Goal: Information Seeking & Learning: Learn about a topic

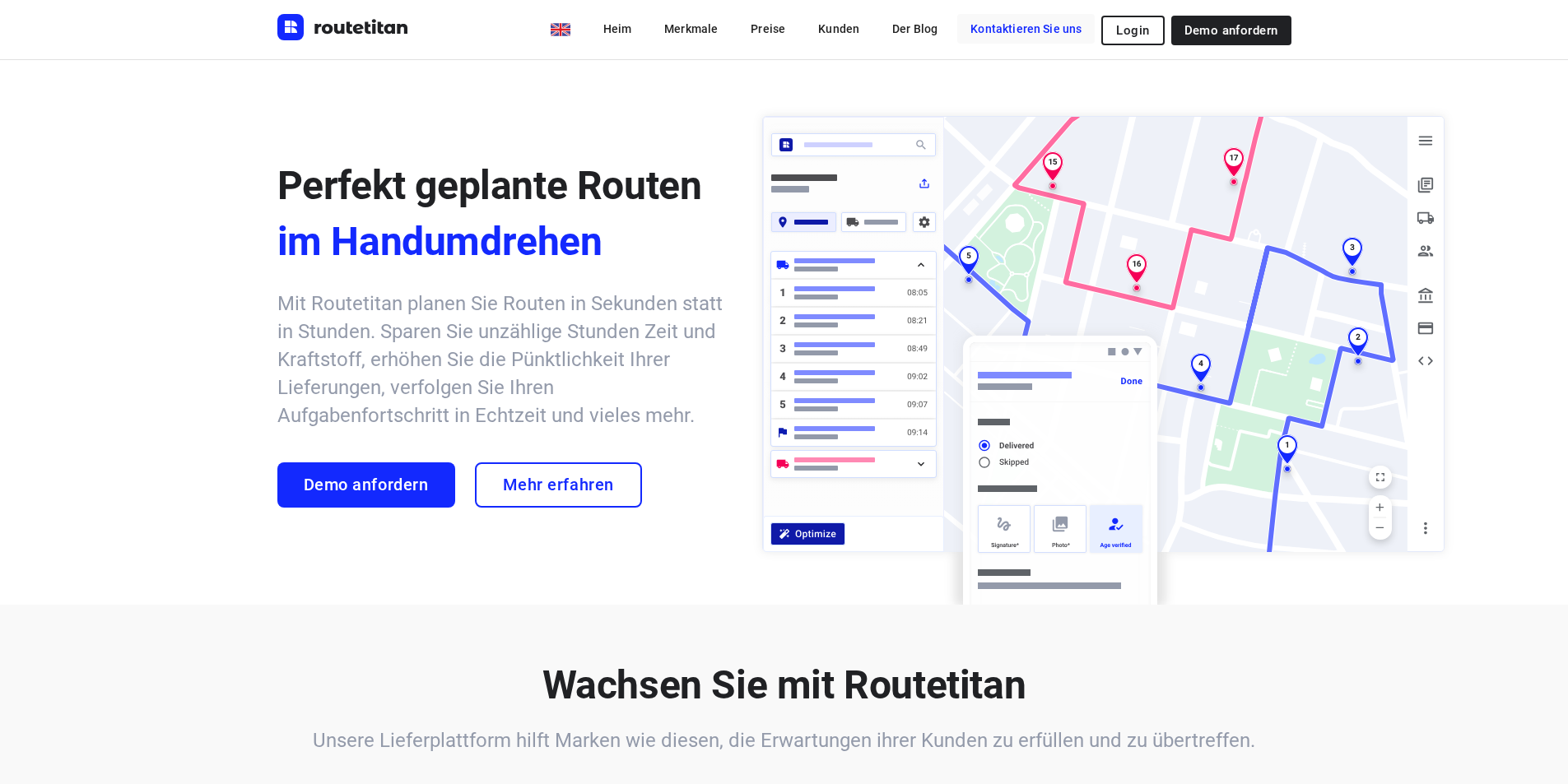
click at [1021, 23] on font "Kontaktieren Sie uns" at bounding box center [1026, 29] width 111 height 13
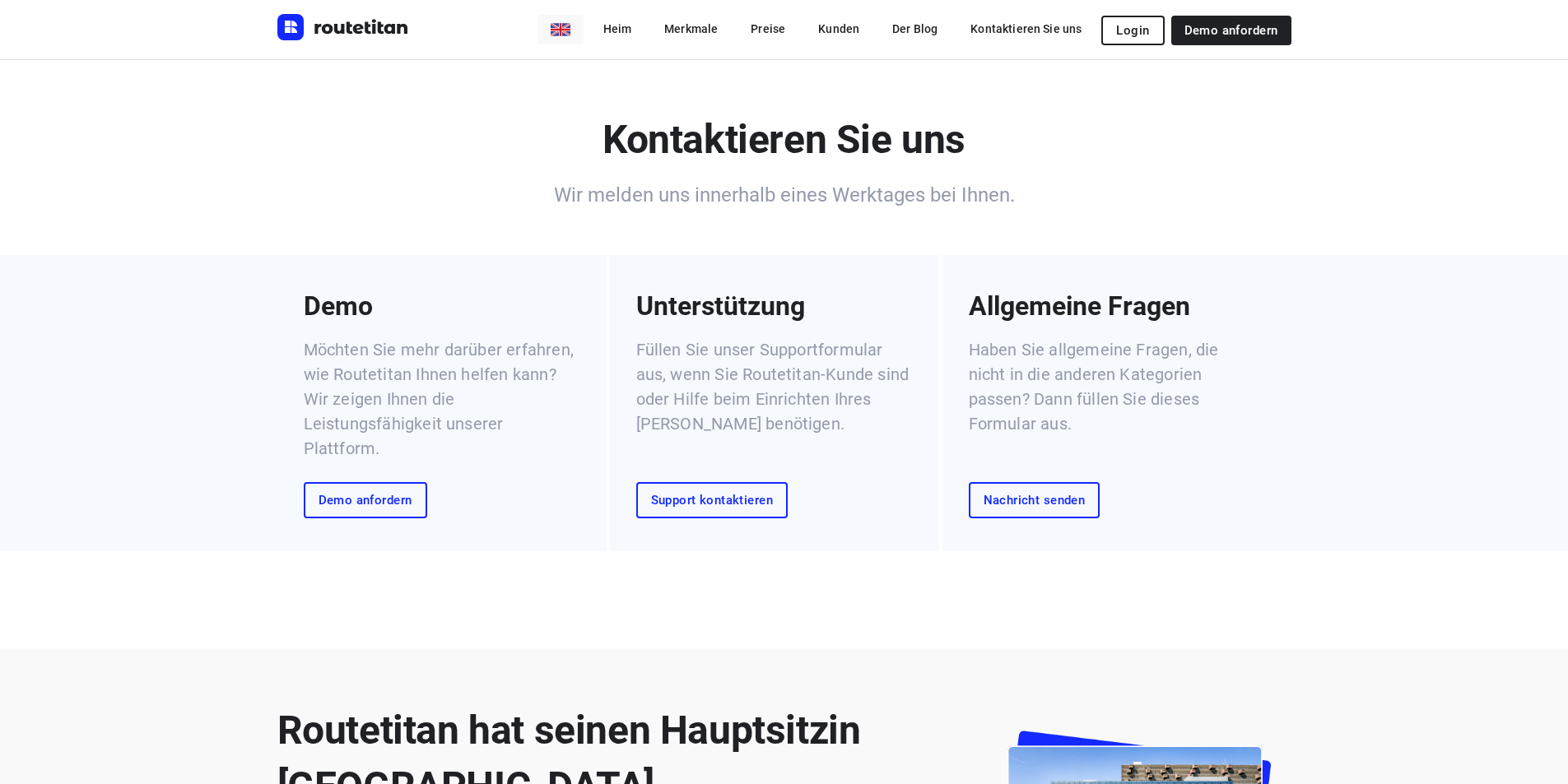
click at [584, 29] on body "en [PERSON_NAME] Preise Kunden Der Blog Kontaktieren Sie uns Login Demo anforde…" at bounding box center [784, 726] width 1568 height 1452
click at [472, 139] on div at bounding box center [790, 392] width 1580 height 784
click at [631, 24] on font "Heim" at bounding box center [618, 29] width 29 height 13
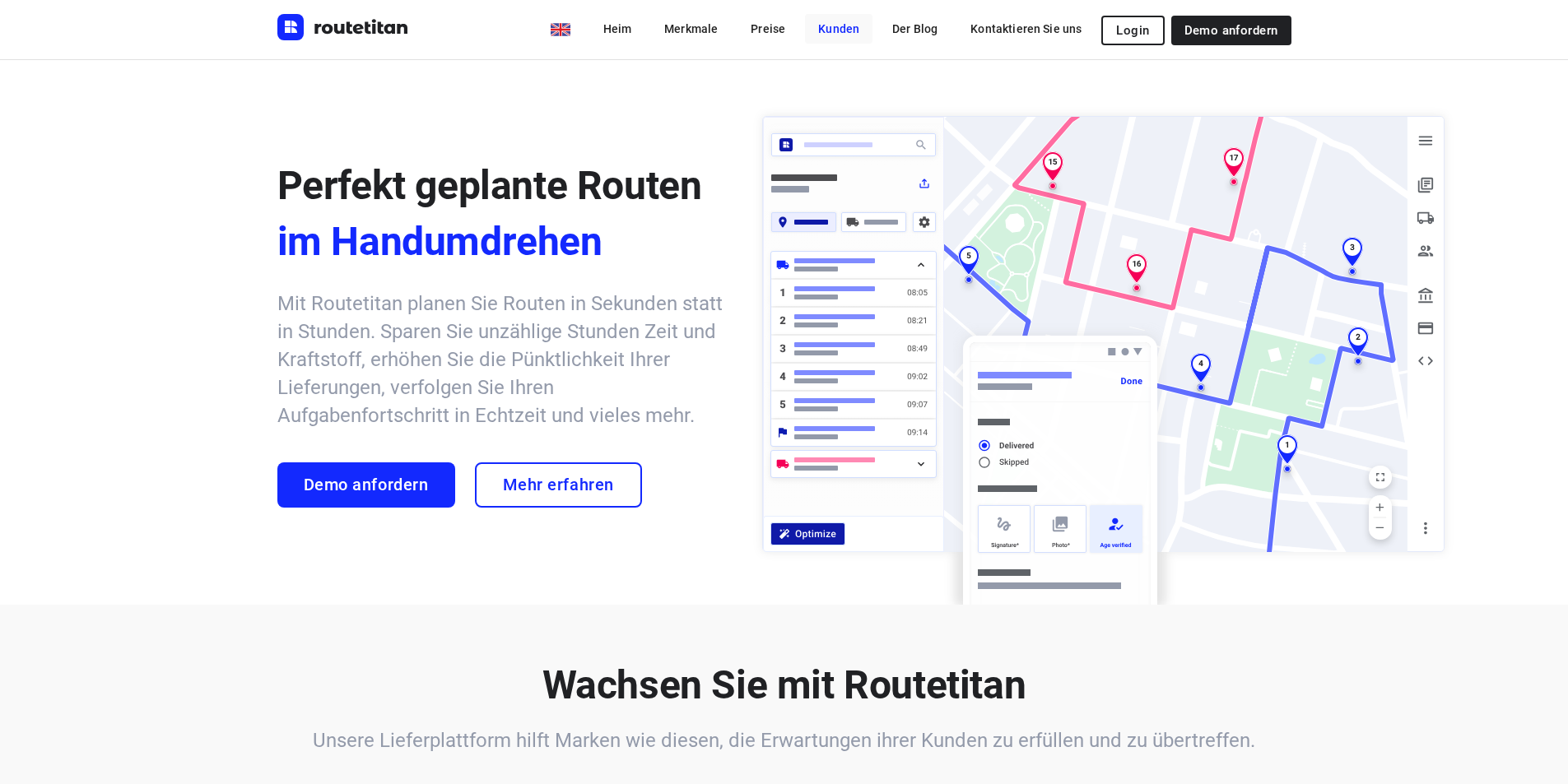
click at [859, 28] on font "Kunden" at bounding box center [839, 29] width 41 height 13
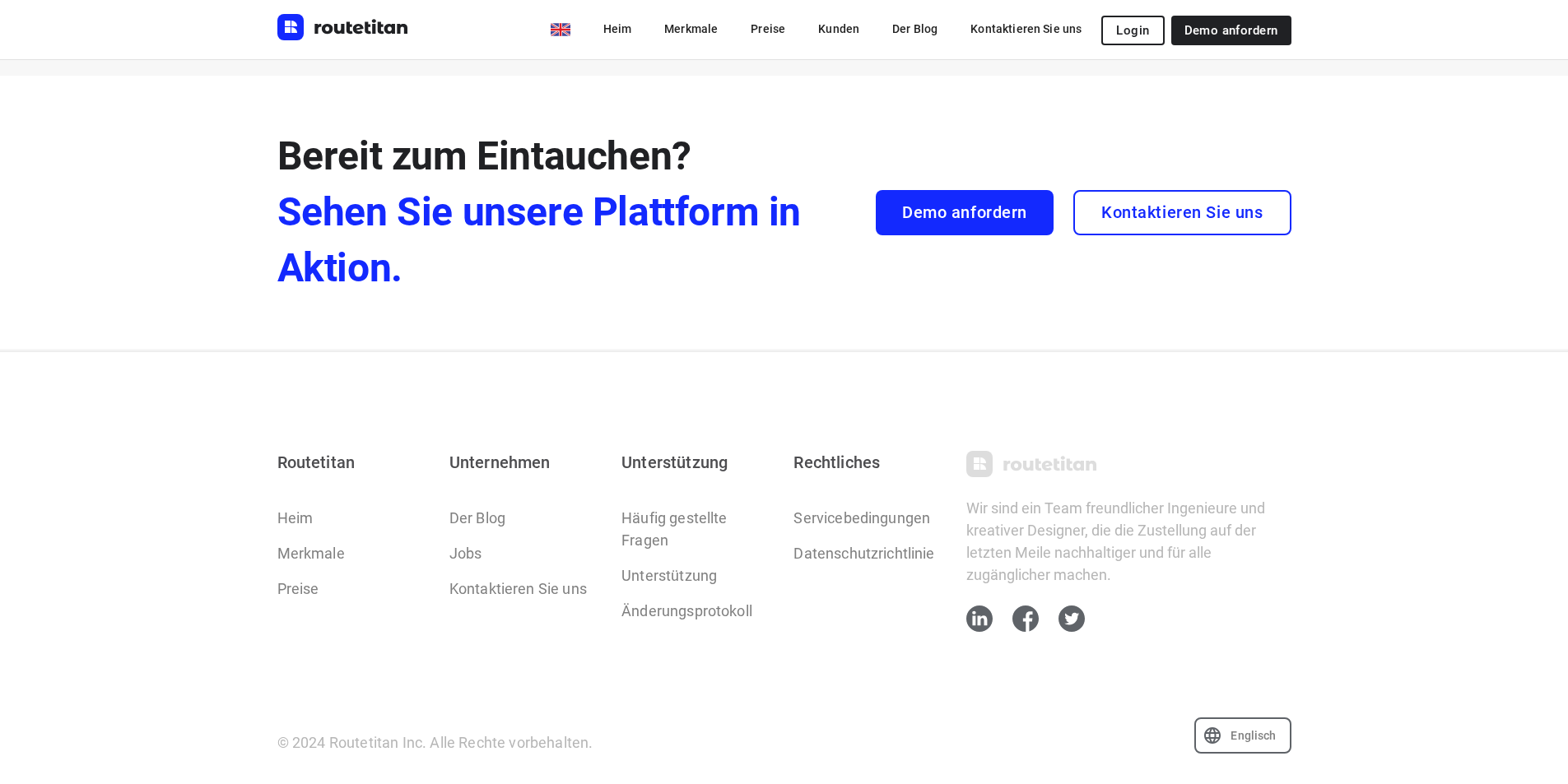
scroll to position [935, 0]
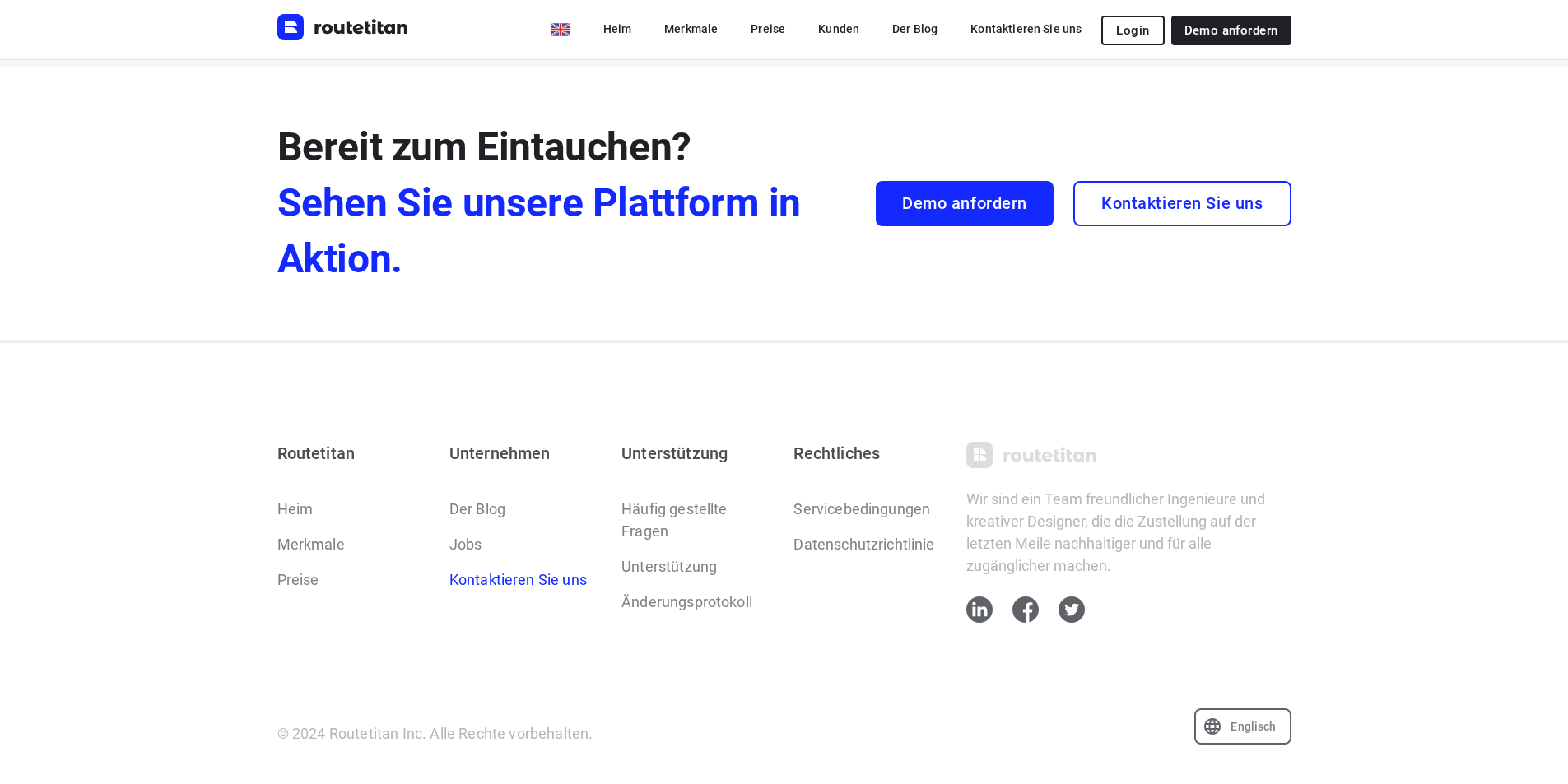
click at [520, 574] on font "Kontaktieren Sie uns" at bounding box center [519, 580] width 138 height 17
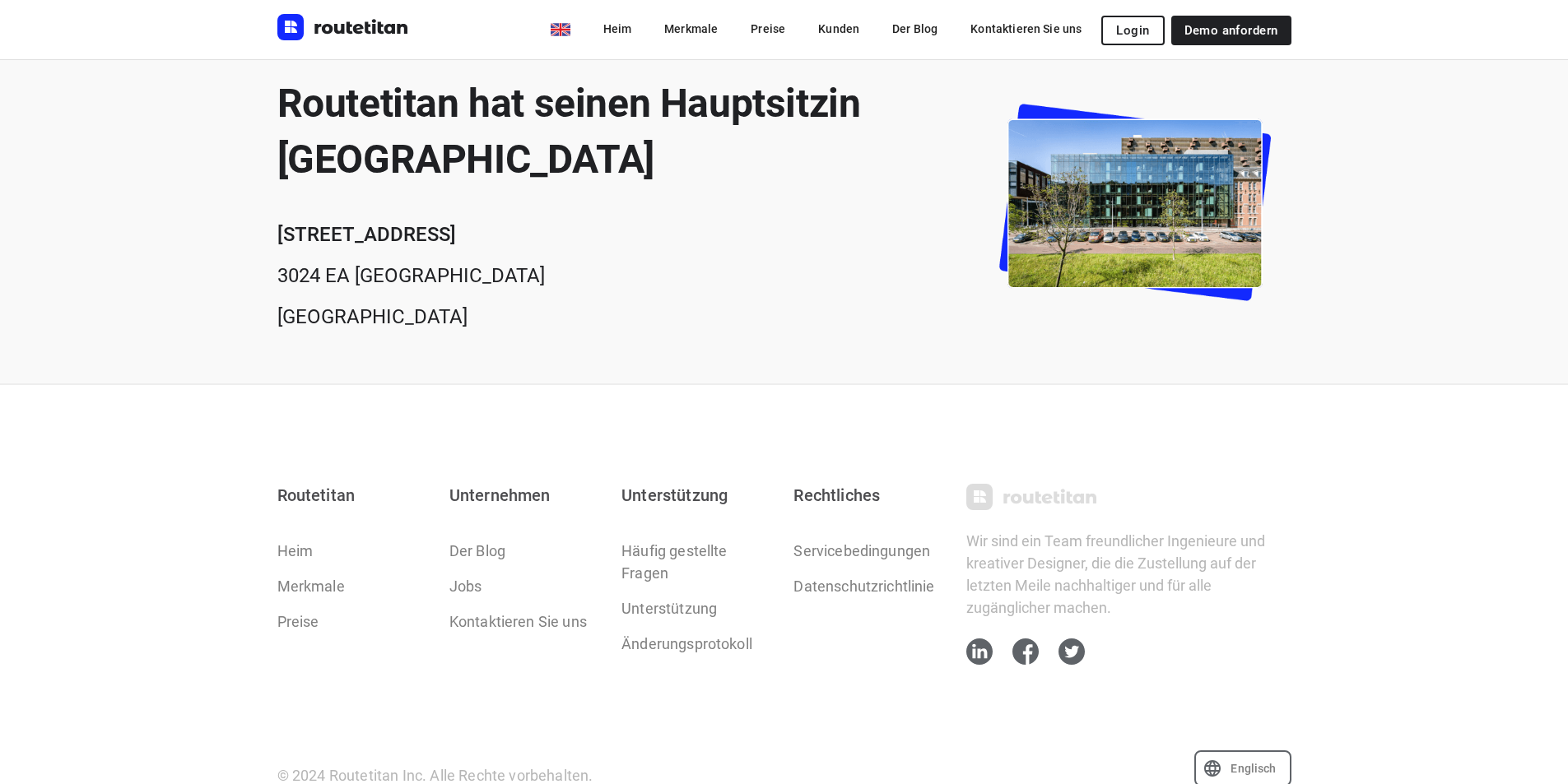
scroll to position [669, 0]
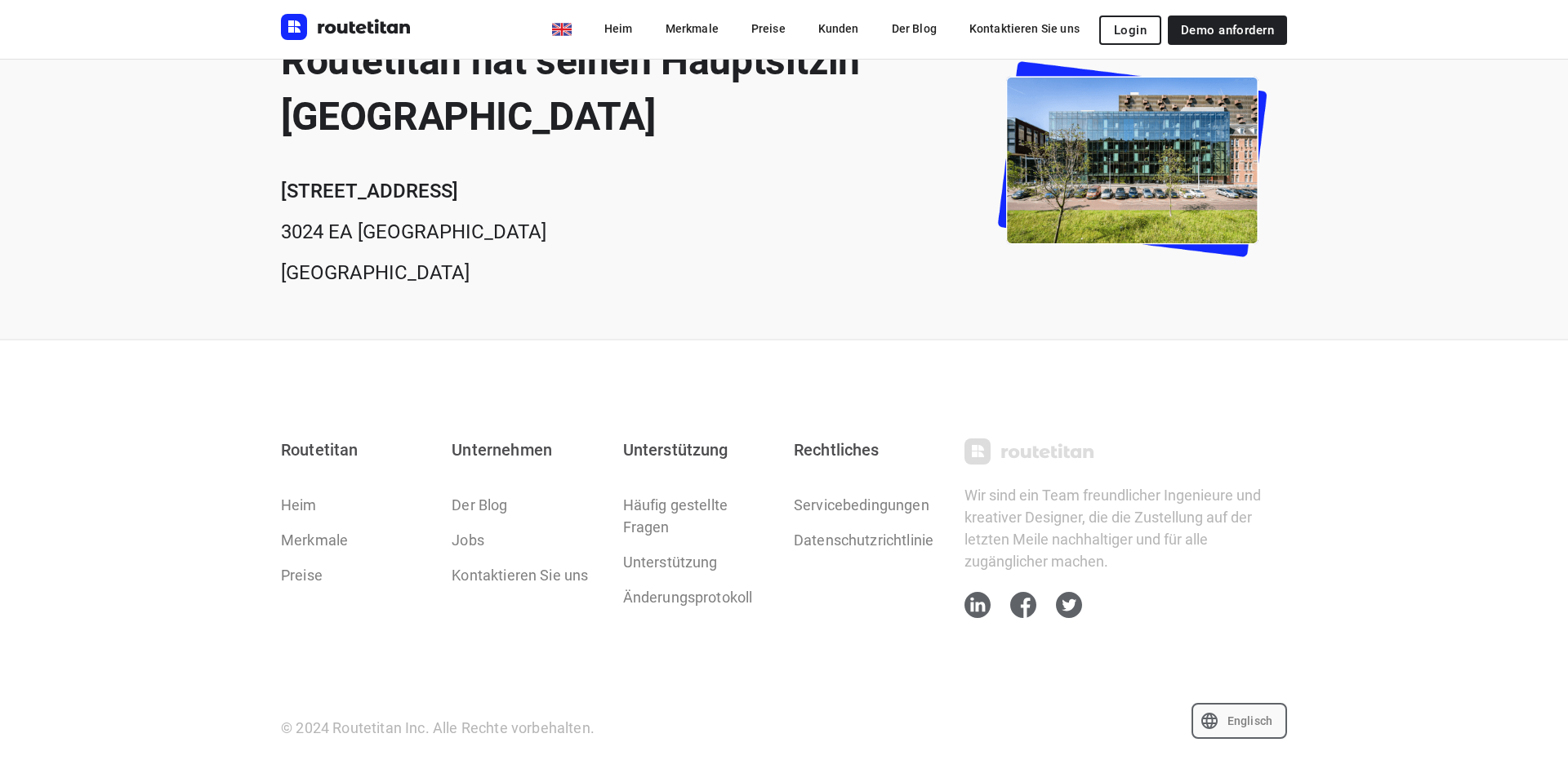
click at [1249, 729] on body "en Heim Merkmale Preise Kunden Der Blog Kontaktieren Sie uns Login Demo anforde…" at bounding box center [784, 56] width 1568 height 1441
click at [1249, 728] on div at bounding box center [784, 389] width 1568 height 778
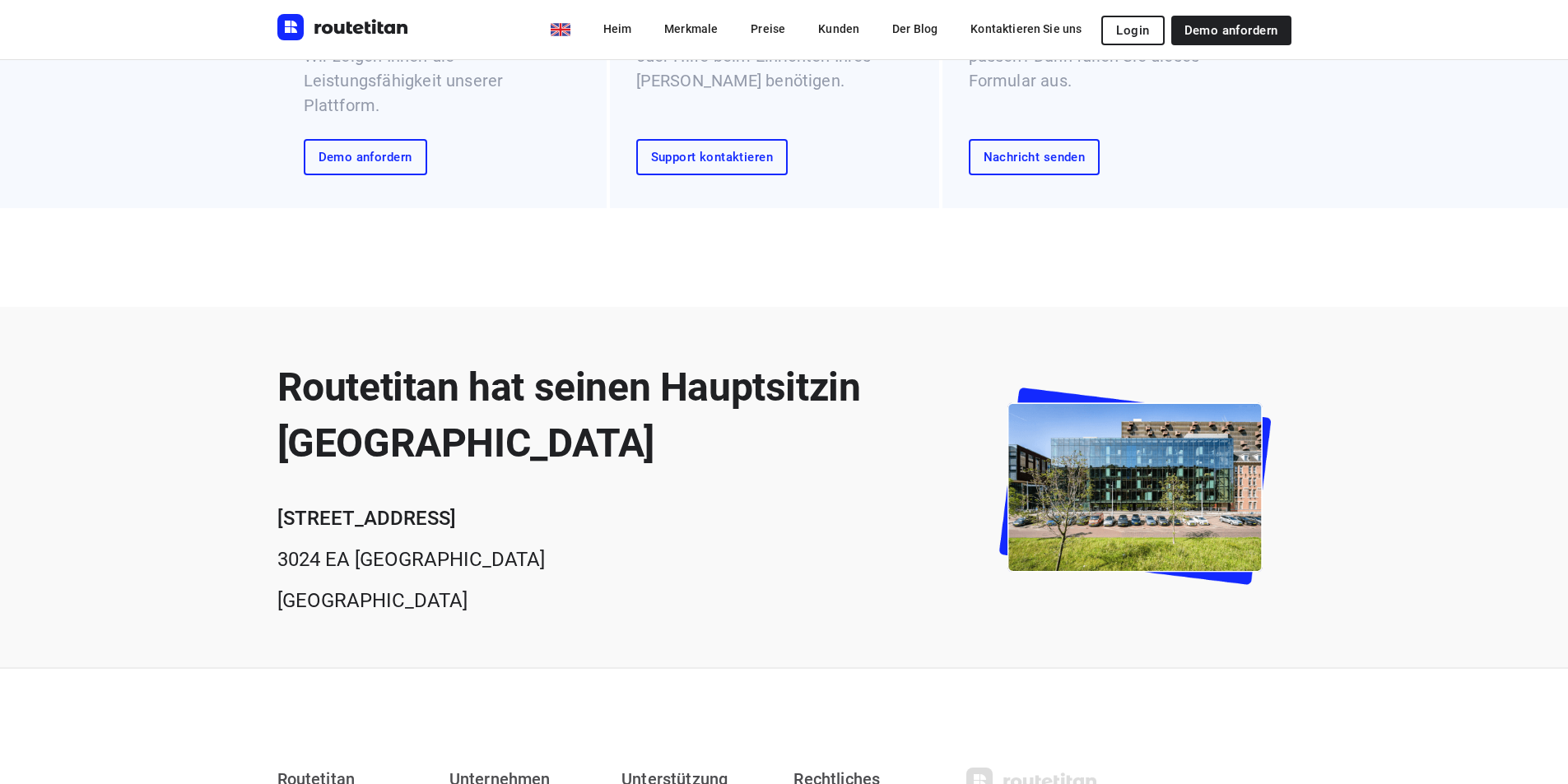
scroll to position [10, 0]
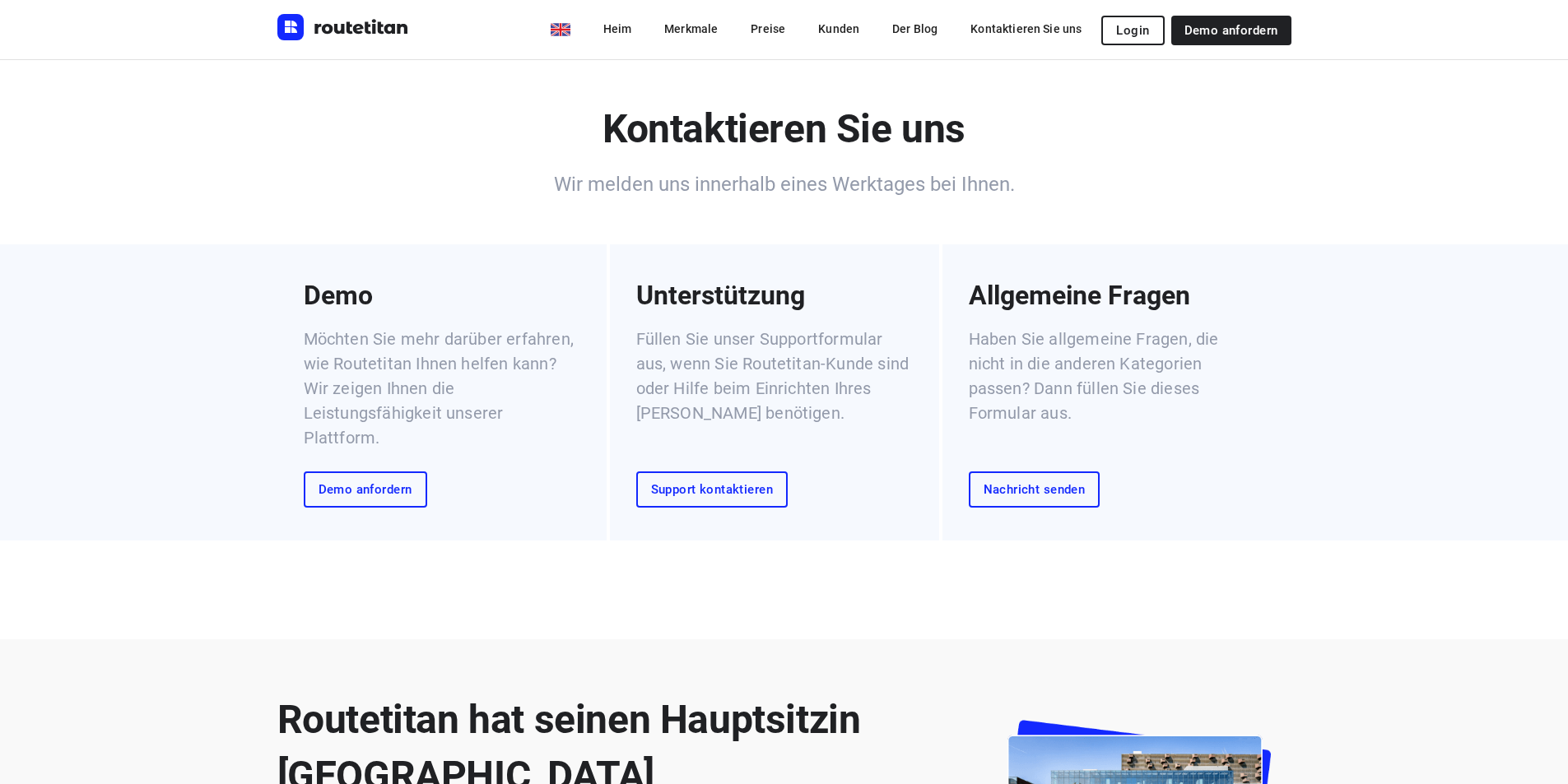
click at [1040, 484] on font "Nachricht senden" at bounding box center [1034, 490] width 102 height 15
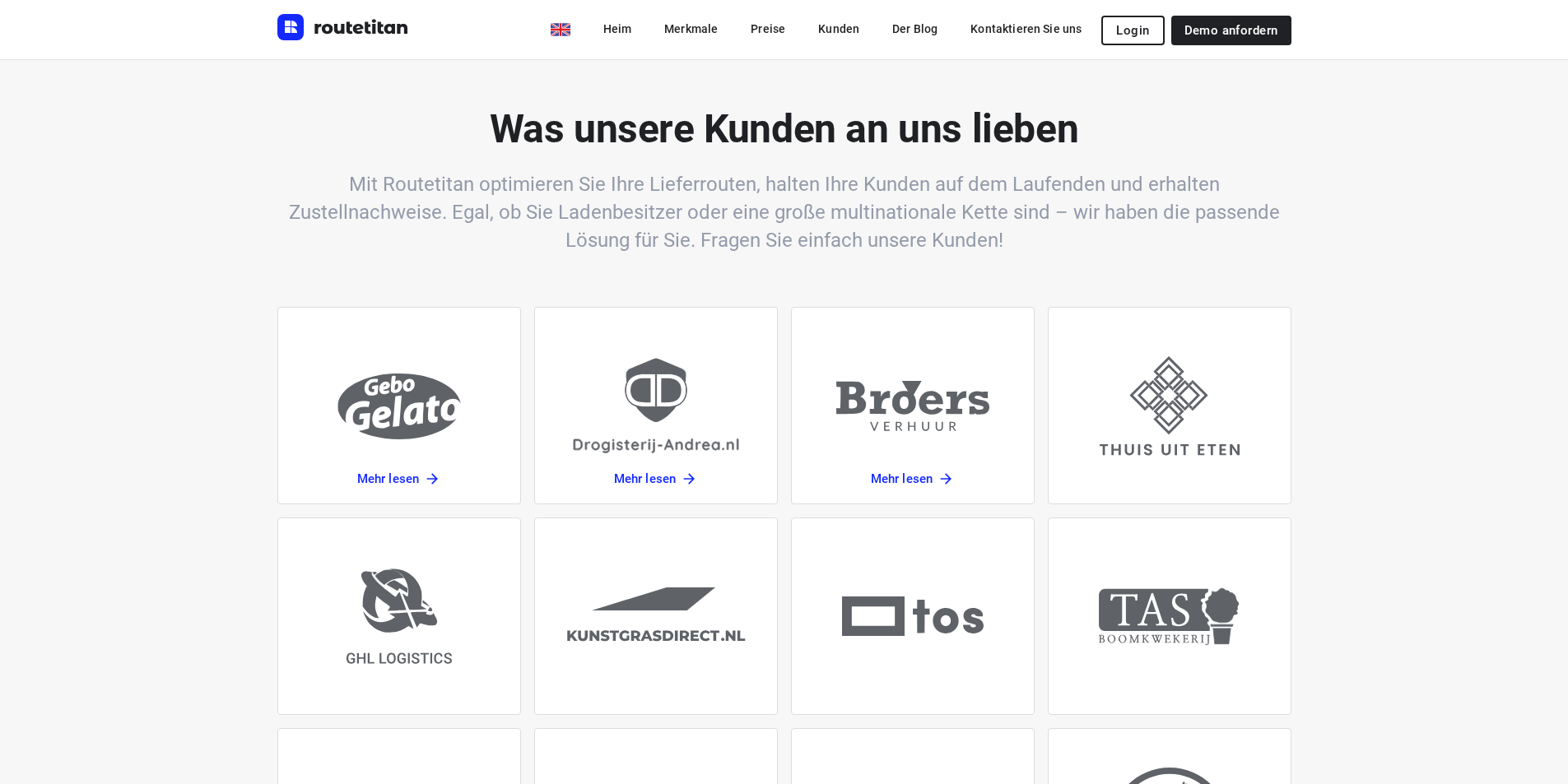
scroll to position [858, 0]
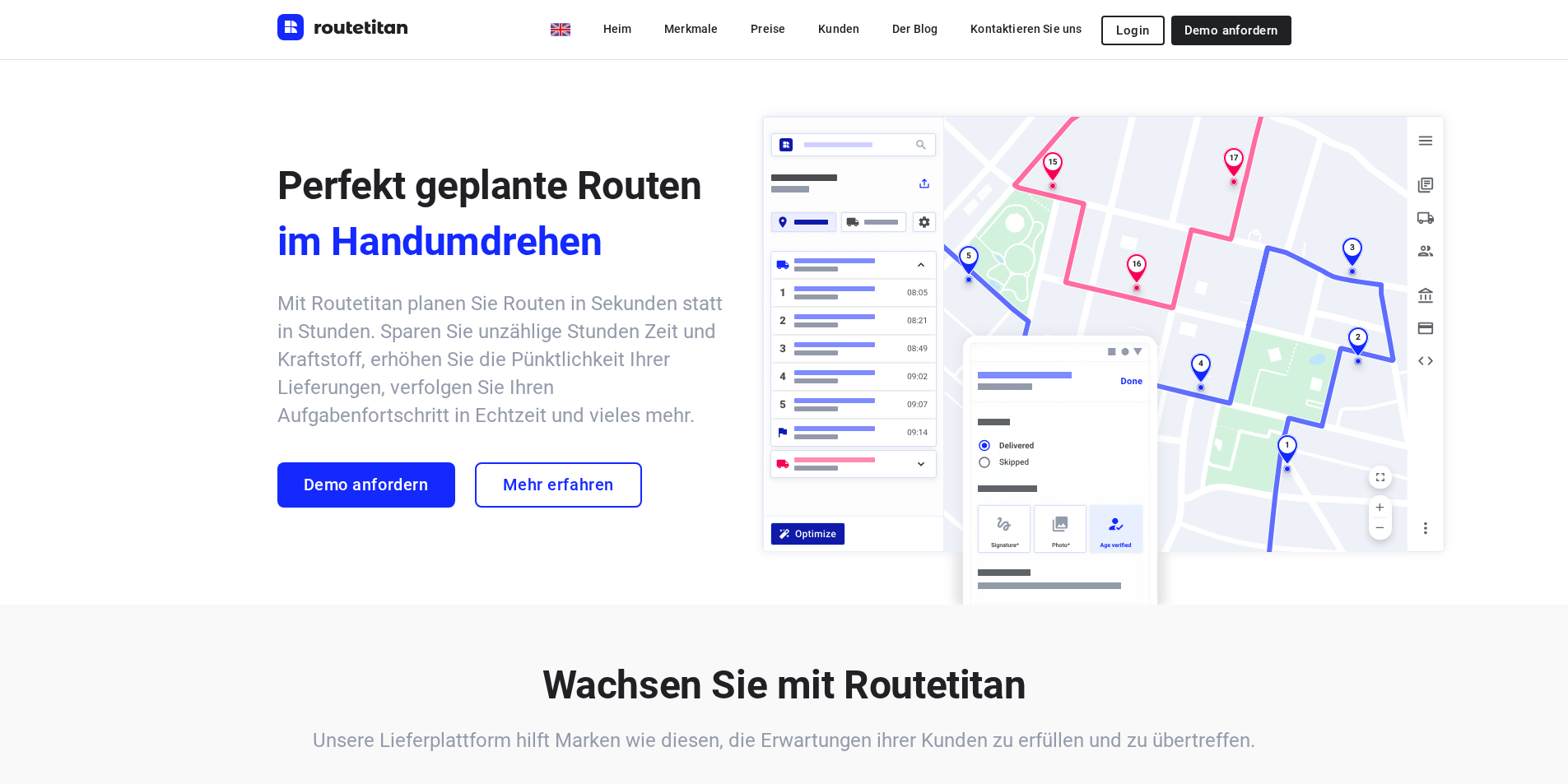
drag, startPoint x: 483, startPoint y: 253, endPoint x: 465, endPoint y: 241, distance: 21.6
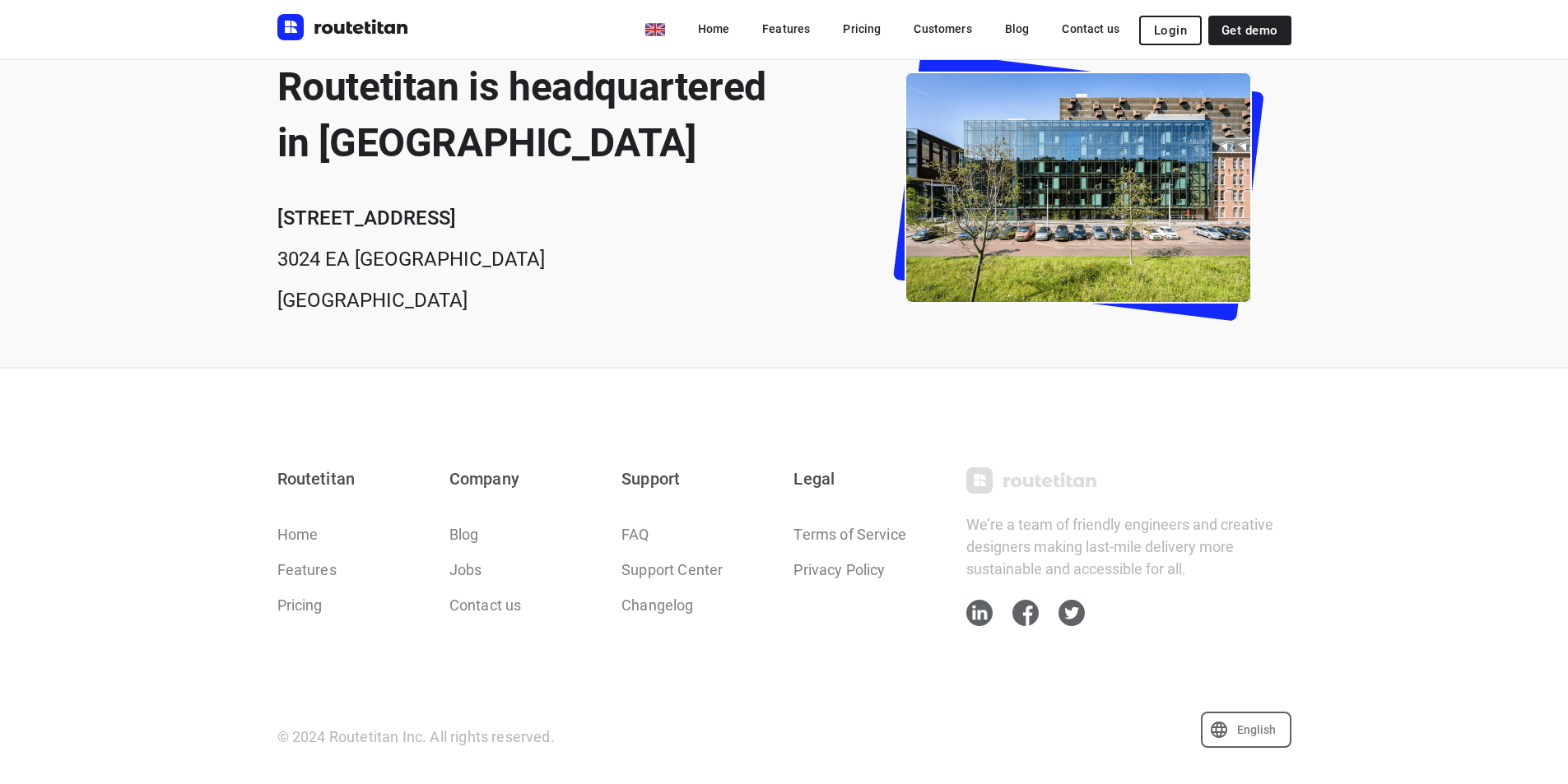
scroll to position [597, 0]
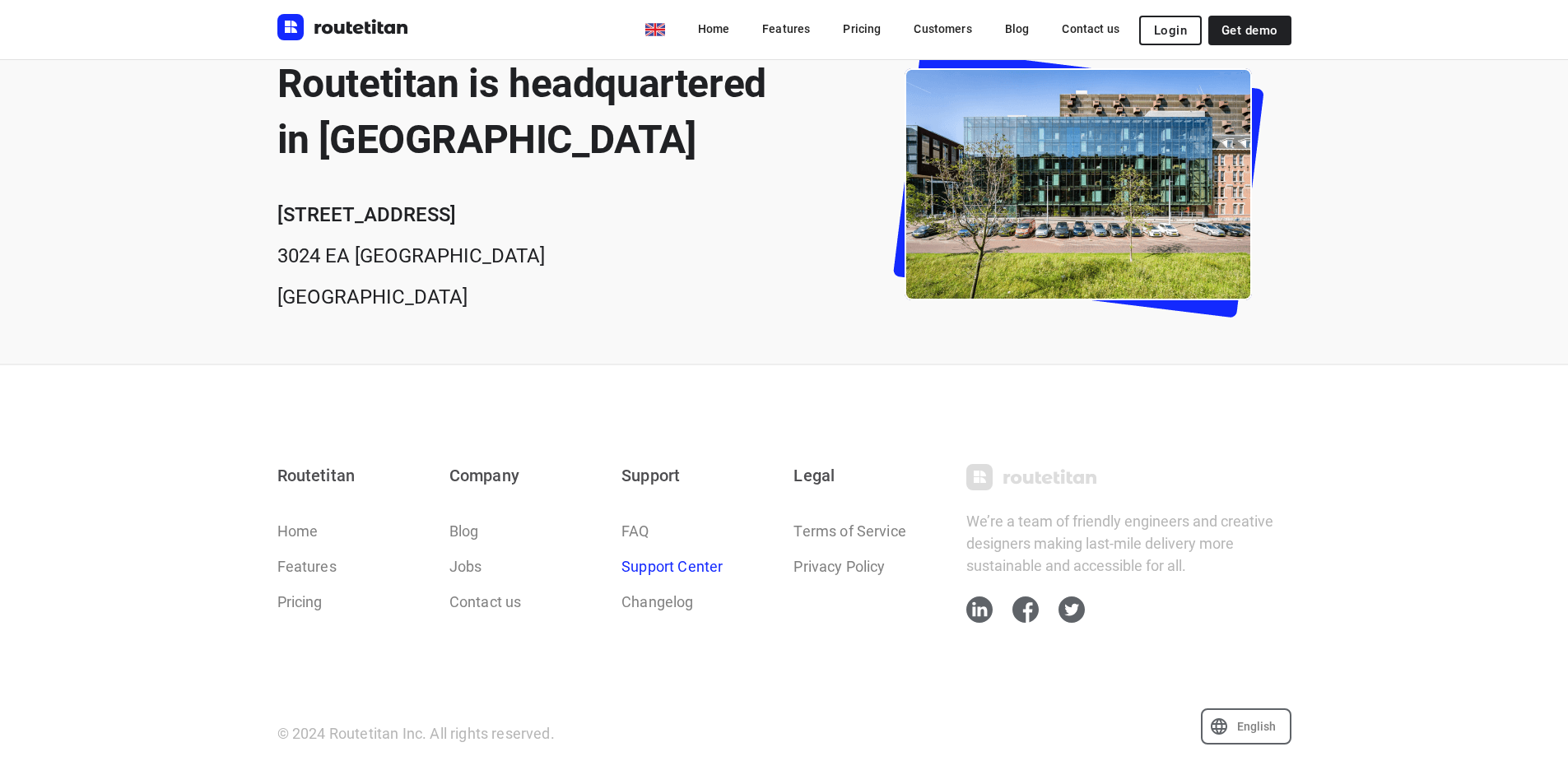
click at [662, 574] on link "Support Center" at bounding box center [671, 566] width 101 height 23
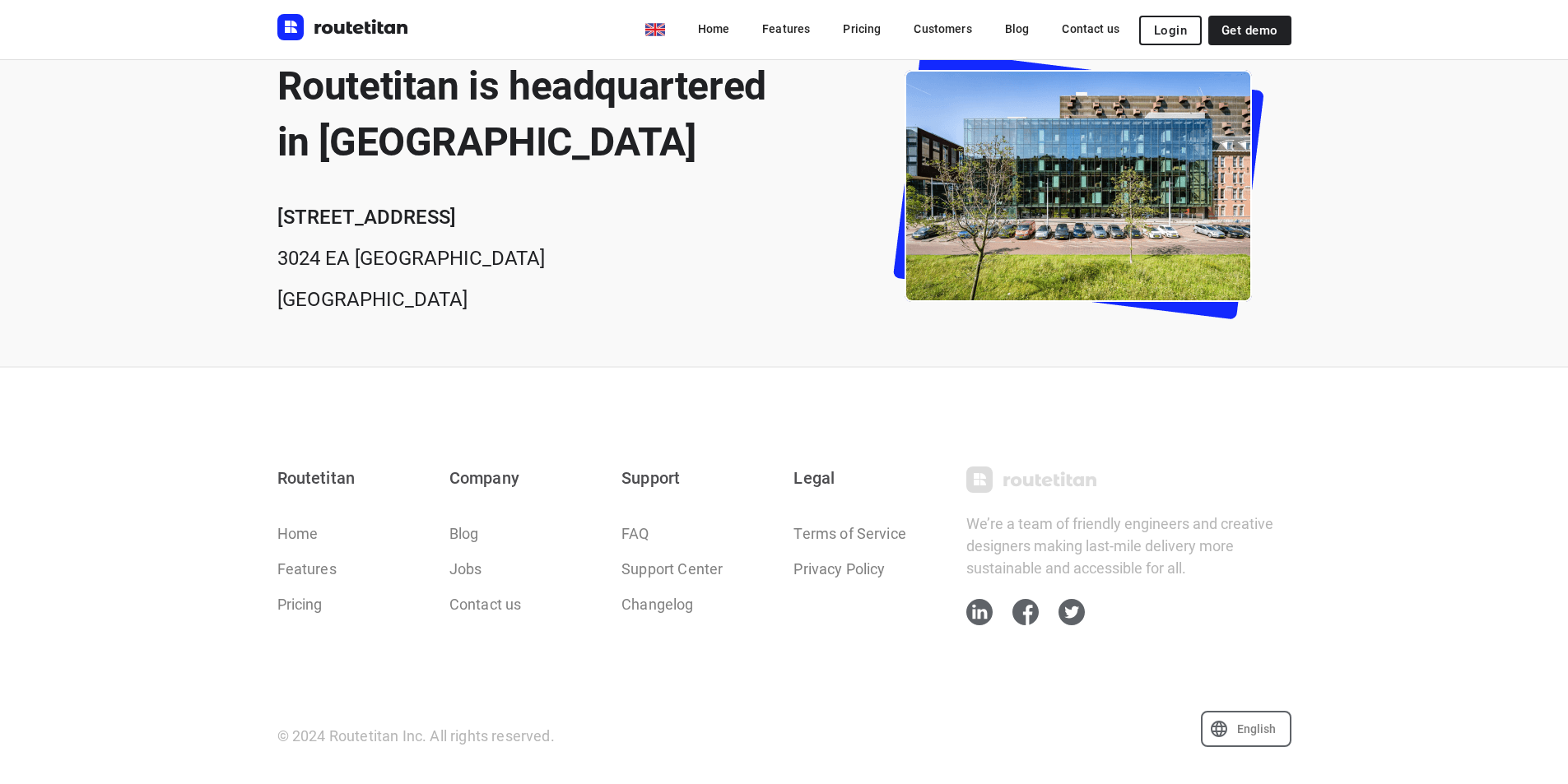
scroll to position [785, 0]
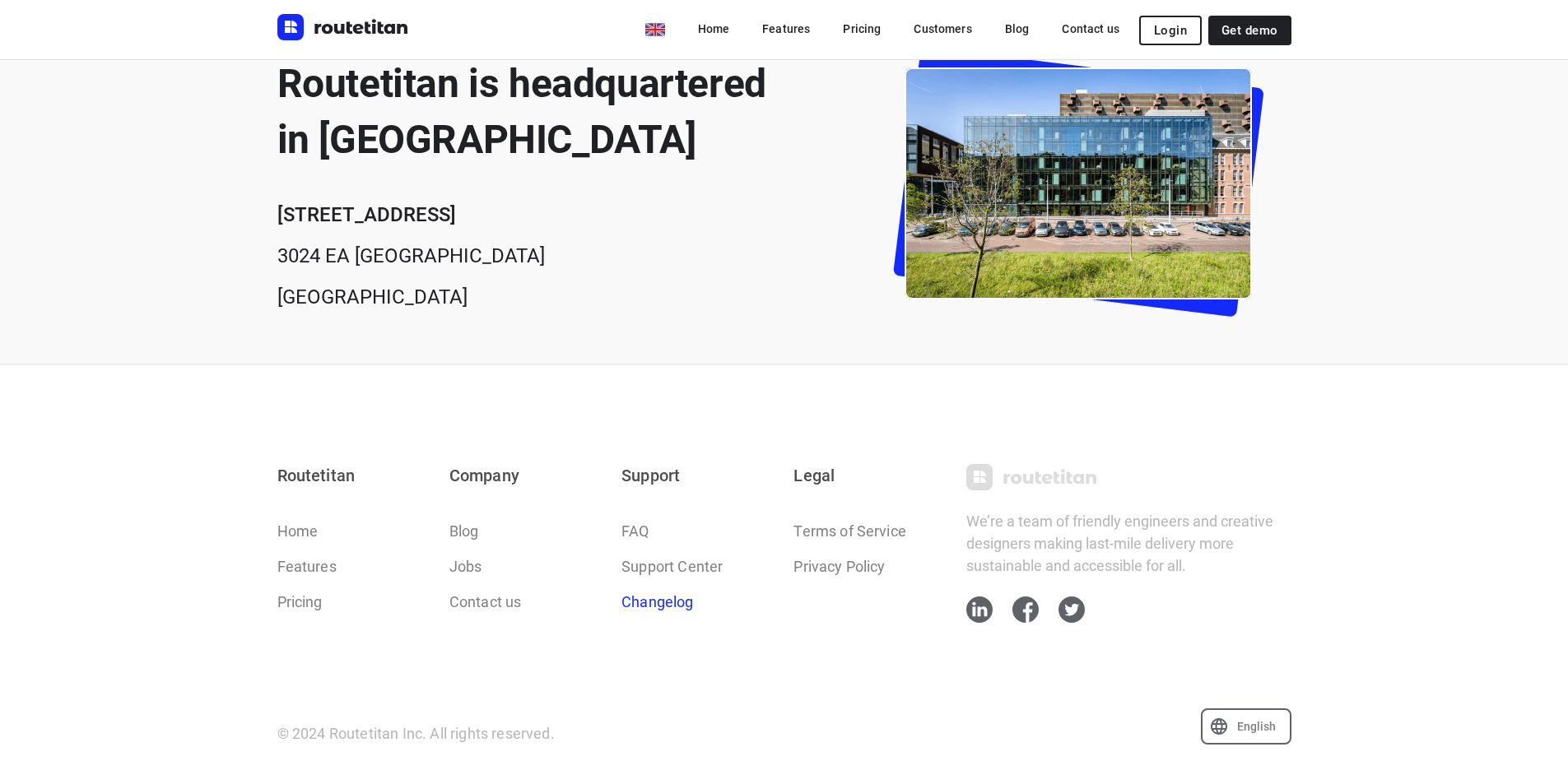
click at [659, 604] on link "Changelog" at bounding box center [657, 602] width 72 height 23
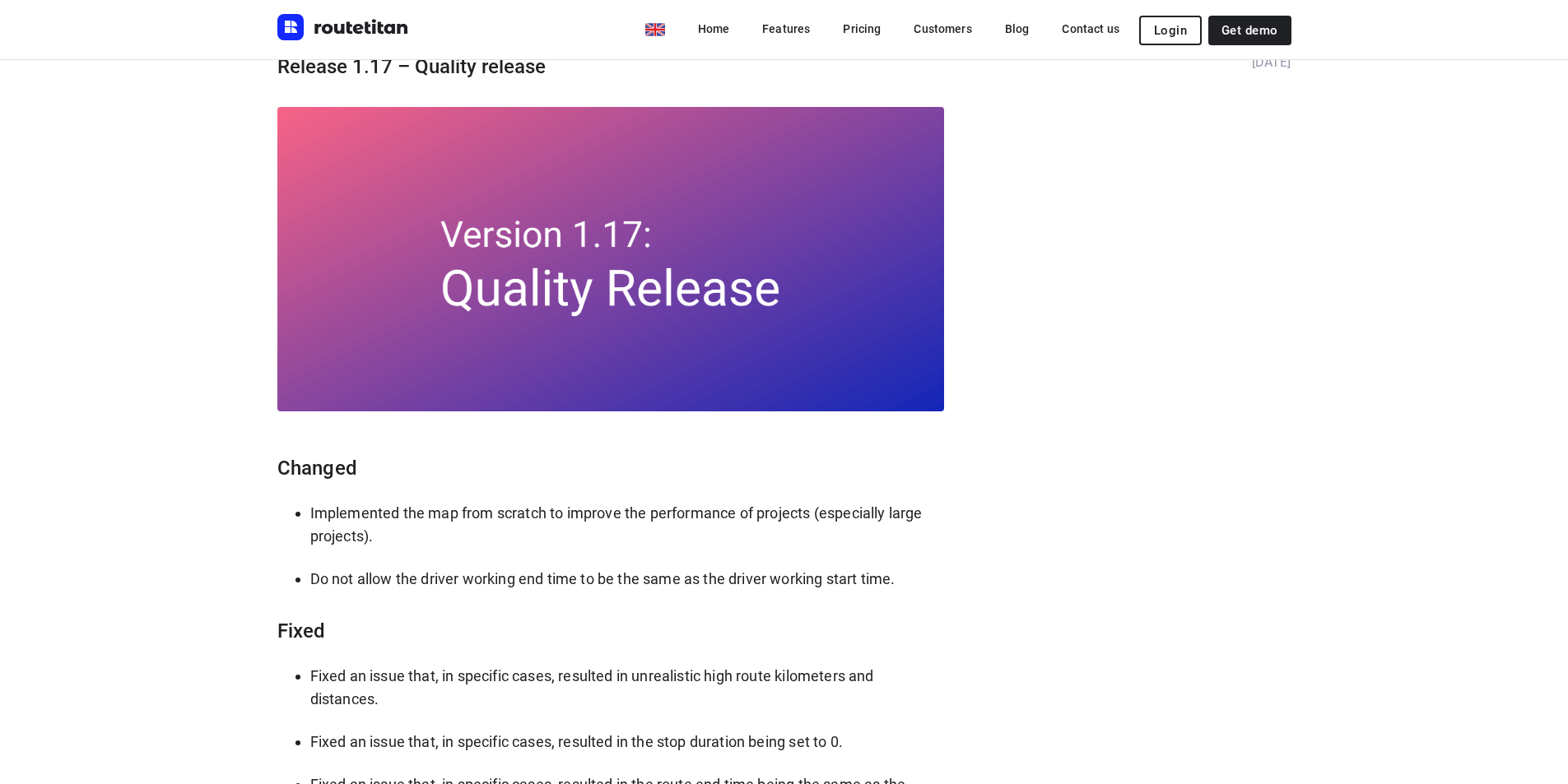
scroll to position [494, 0]
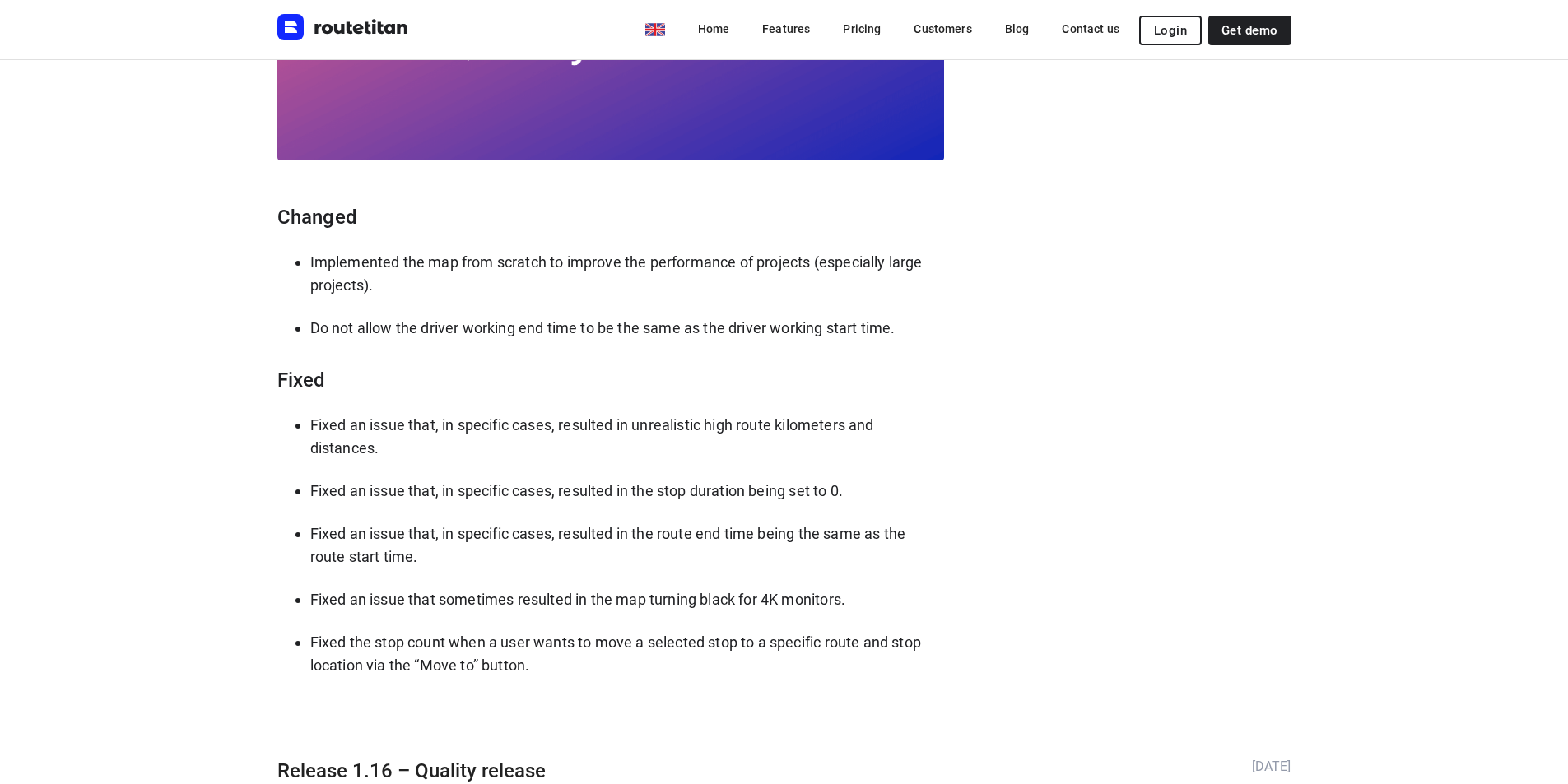
drag, startPoint x: 645, startPoint y: 569, endPoint x: 640, endPoint y: 561, distance: 9.4
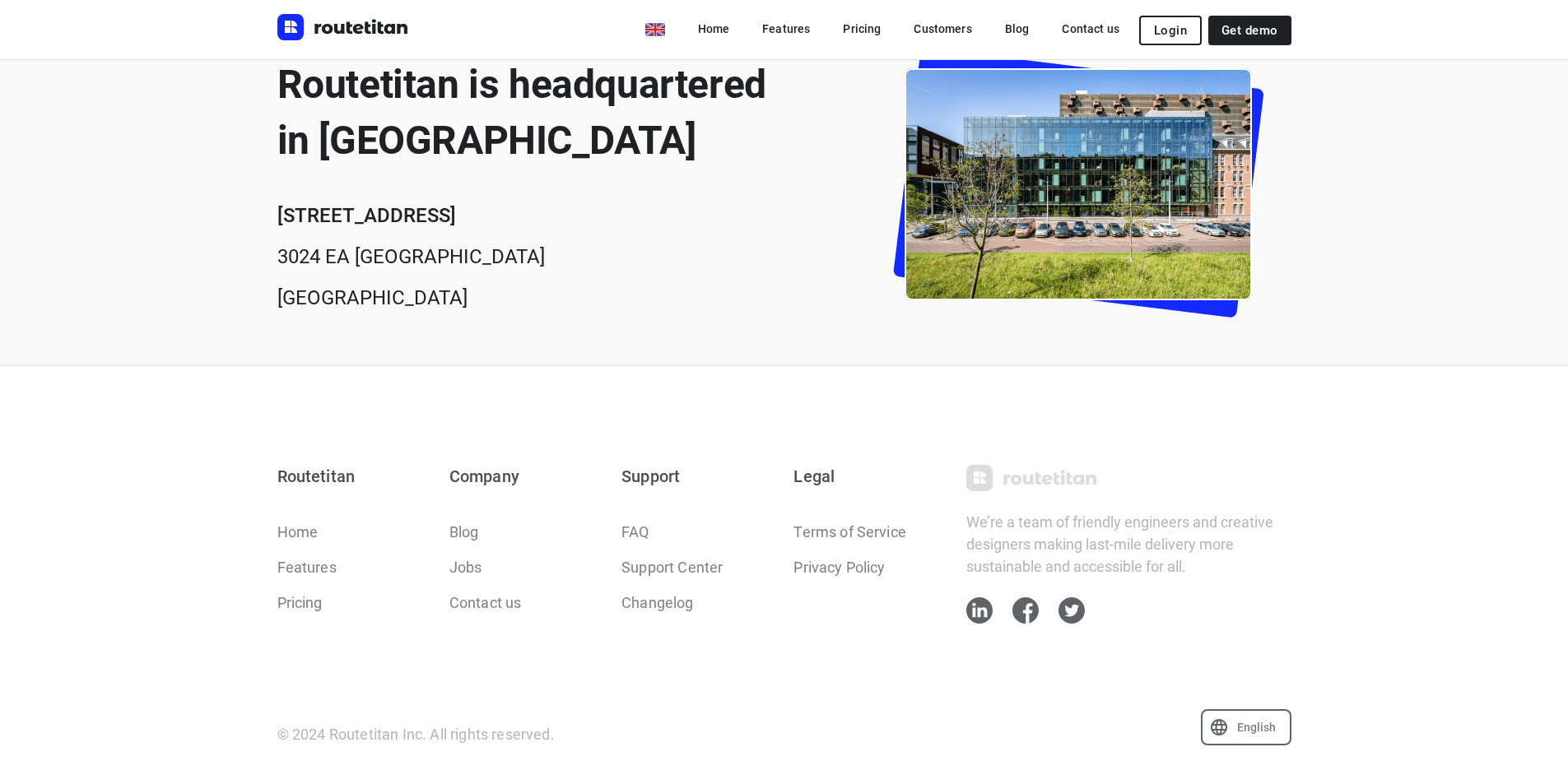
scroll to position [785, 0]
click at [646, 521] on link "FAQ" at bounding box center [635, 531] width 27 height 23
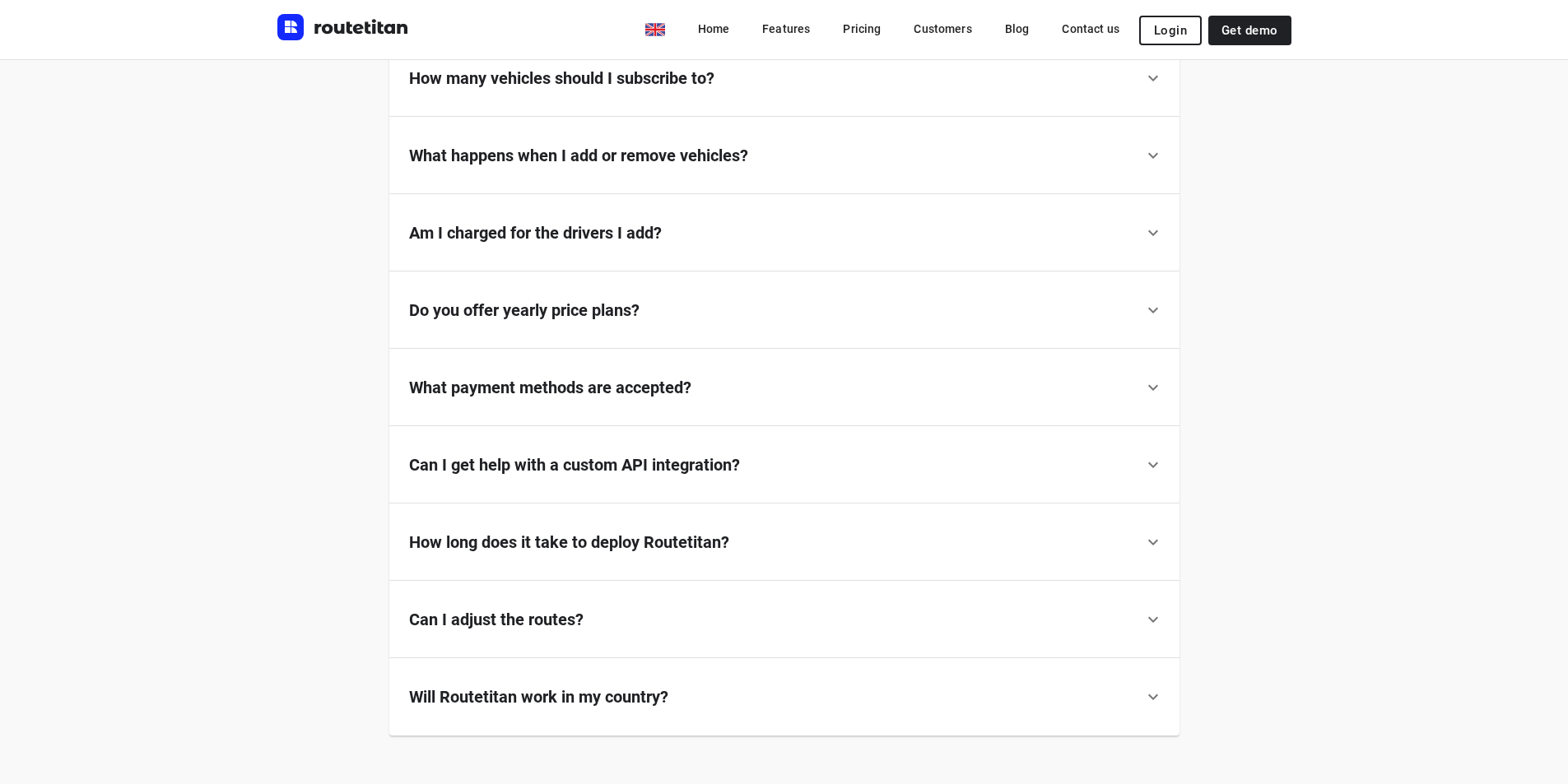
scroll to position [1400, 0]
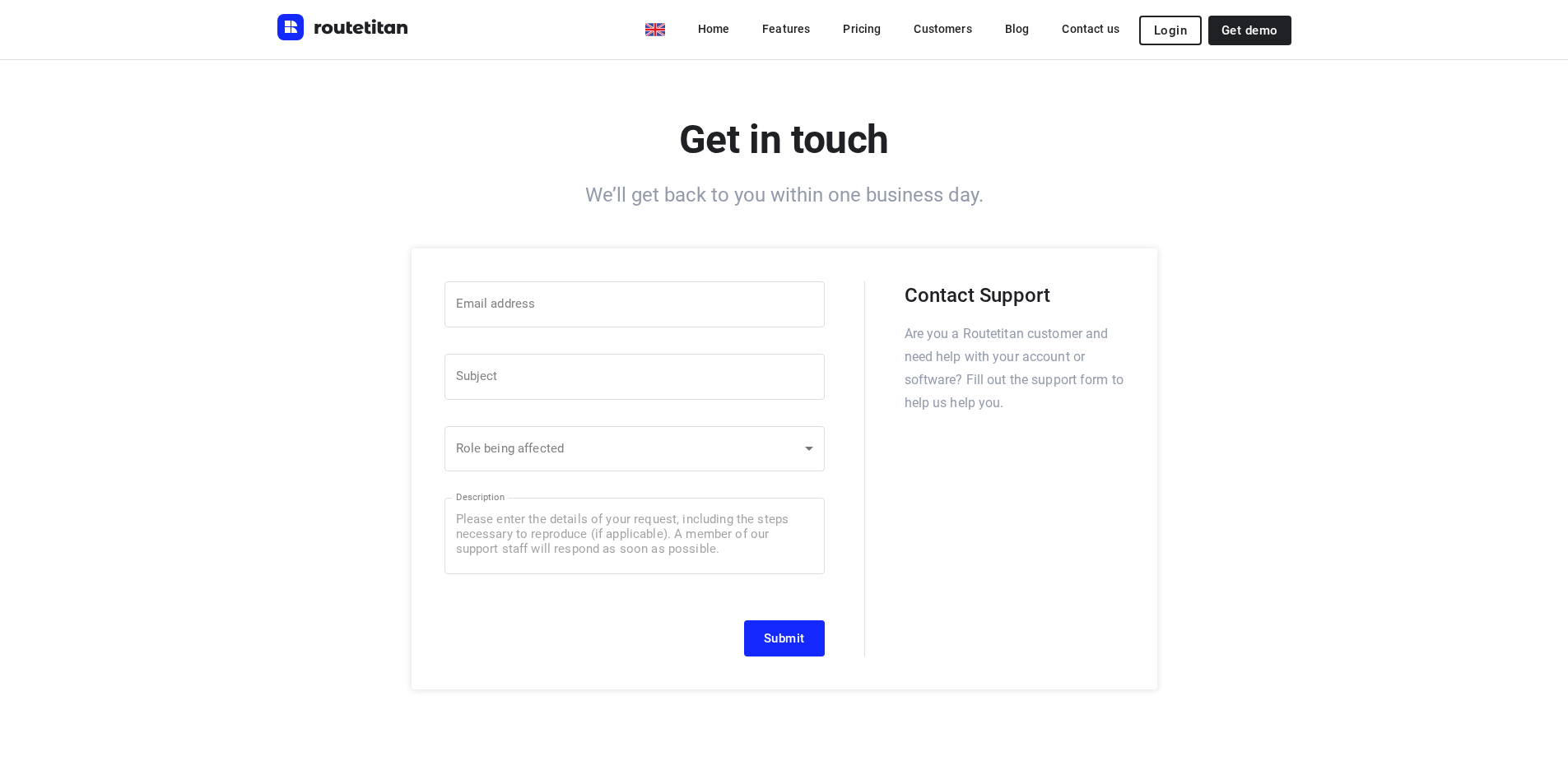
scroll to position [597, 0]
